Goal: Find specific page/section: Find specific page/section

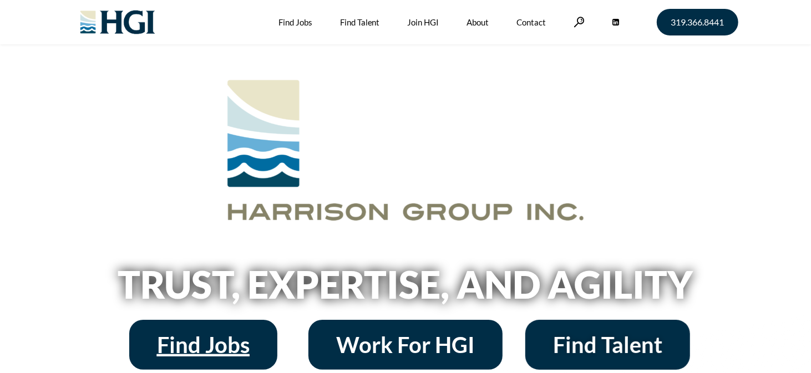
click at [186, 349] on span "Find Jobs" at bounding box center [203, 345] width 93 height 22
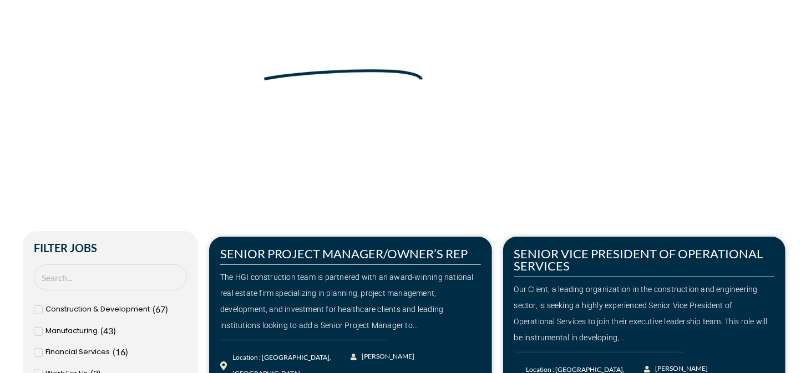
scroll to position [166, 0]
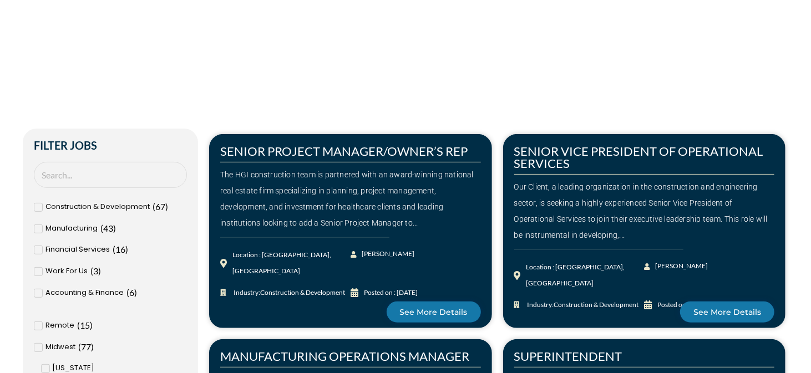
click at [300, 196] on div "The HGI construction team is partnered with an award-winning national real esta…" at bounding box center [350, 199] width 261 height 64
